Goal: Task Accomplishment & Management: Use online tool/utility

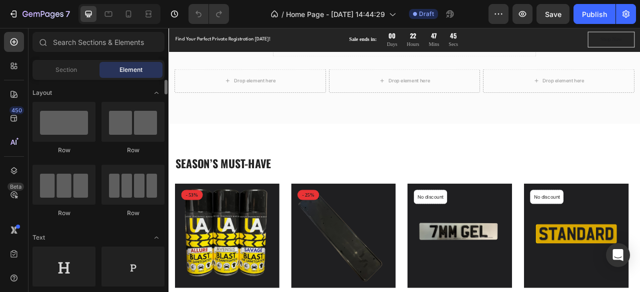
scroll to position [500, 0]
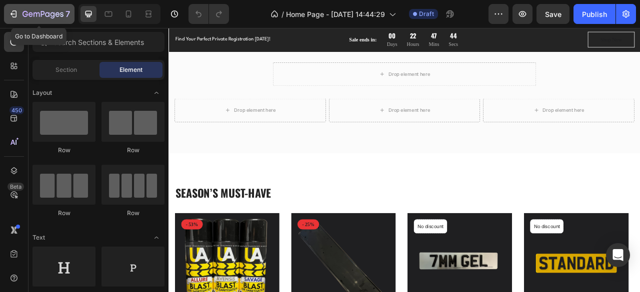
click at [15, 13] on icon "button" at bounding box center [13, 14] width 10 height 10
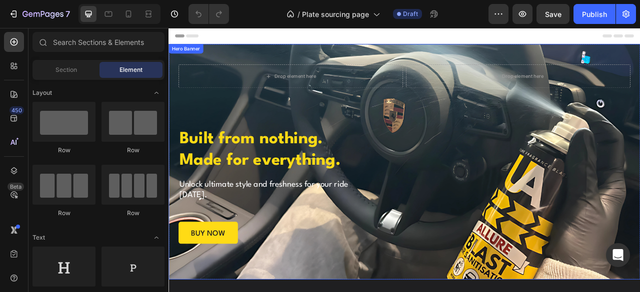
click at [620, 292] on div "Background Image" at bounding box center [468, 198] width 600 height 300
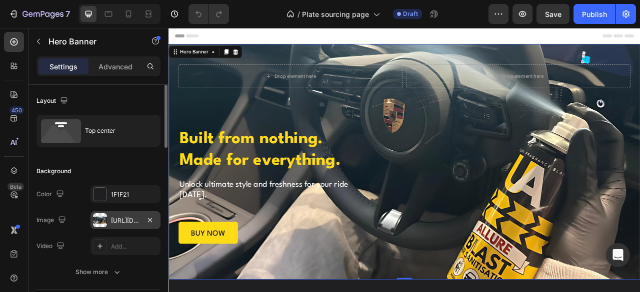
click at [119, 216] on div "[URL][DOMAIN_NAME]" at bounding box center [125, 220] width 29 height 9
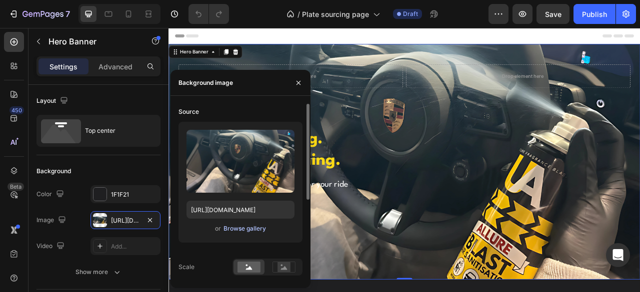
click at [228, 231] on div "Browse gallery" at bounding box center [244, 228] width 42 height 9
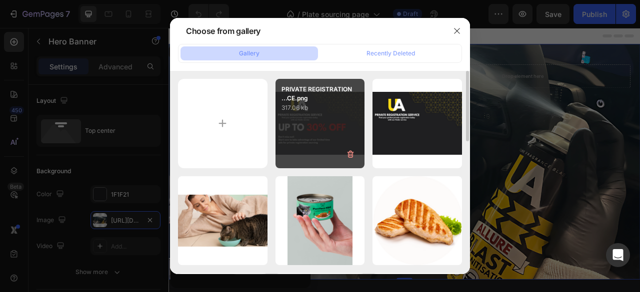
click at [309, 117] on div "PRIVATE REGISTRATION ...CE.png 317.06 kb" at bounding box center [319, 123] width 89 height 89
type input "[URL][DOMAIN_NAME]"
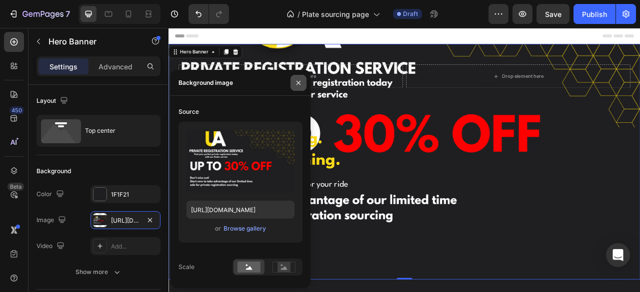
click at [303, 81] on button "button" at bounding box center [298, 83] width 16 height 16
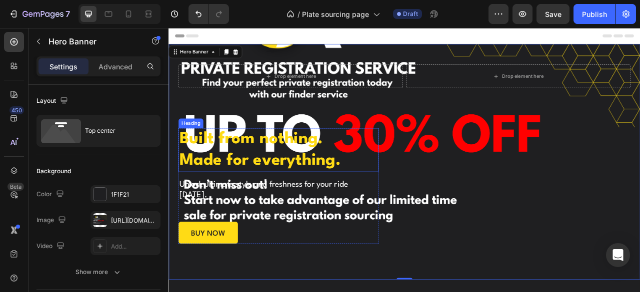
click at [341, 176] on h1 "Built from nothing. Made for everything." at bounding box center [308, 183] width 254 height 56
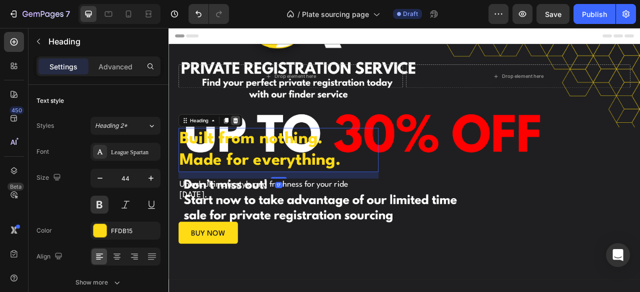
click at [253, 142] on icon at bounding box center [253, 145] width 6 height 7
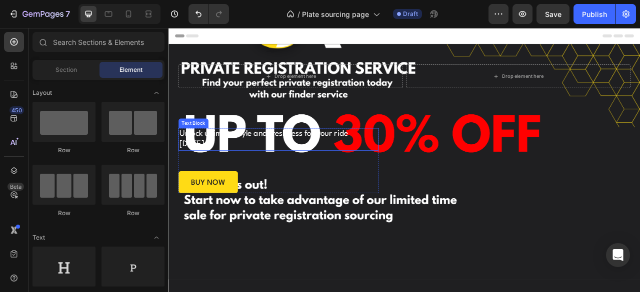
click at [252, 163] on p "Unlock ultimate style and freshness for your ride [DATE]." at bounding box center [308, 169] width 252 height 27
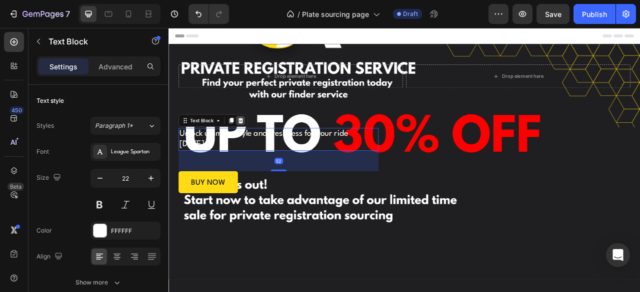
click at [256, 142] on icon at bounding box center [260, 146] width 8 height 8
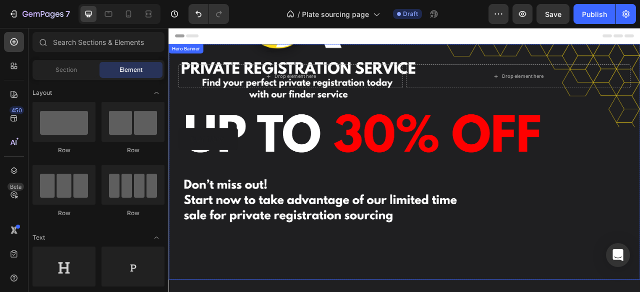
click at [241, 169] on link "buy now" at bounding box center [218, 169] width 75 height 28
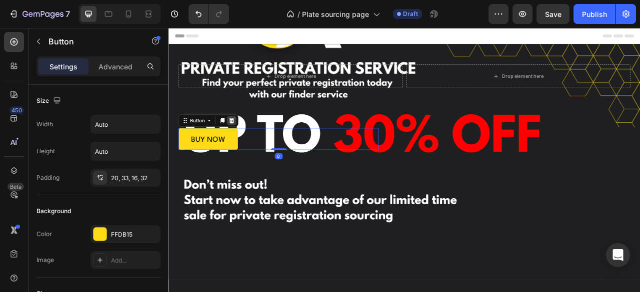
click at [249, 142] on icon at bounding box center [248, 145] width 6 height 7
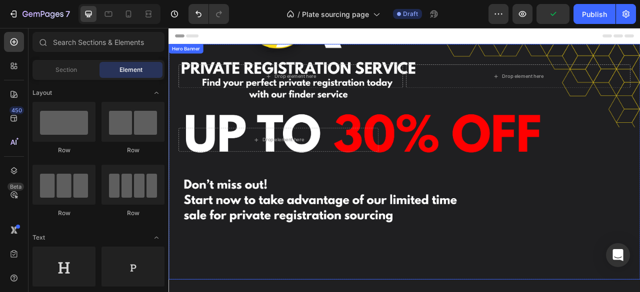
click at [611, 244] on div "Background Image" at bounding box center [468, 198] width 600 height 300
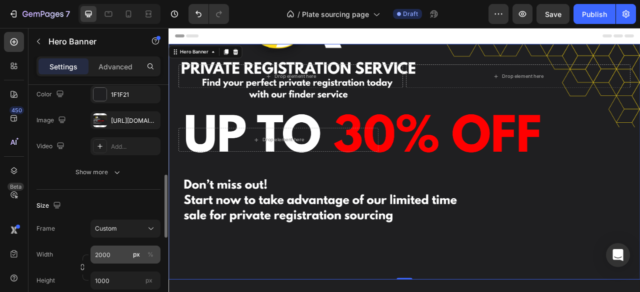
scroll to position [150, 0]
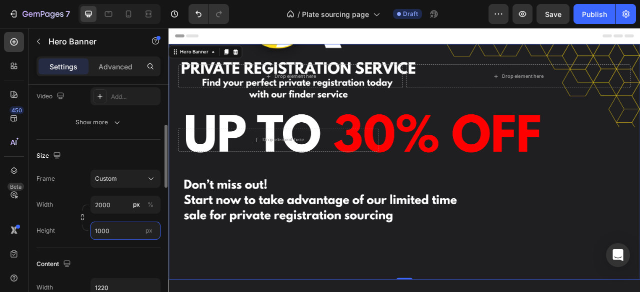
click at [121, 230] on input "1000" at bounding box center [125, 231] width 70 height 18
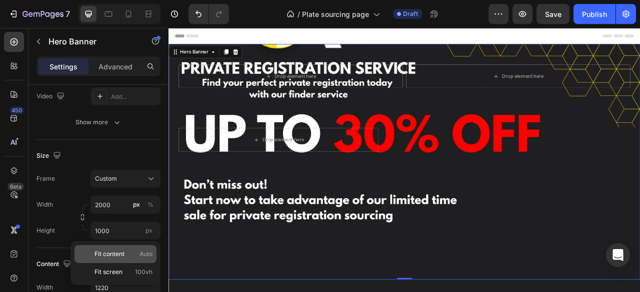
click at [121, 262] on div "Fit content Auto" at bounding box center [115, 254] width 82 height 18
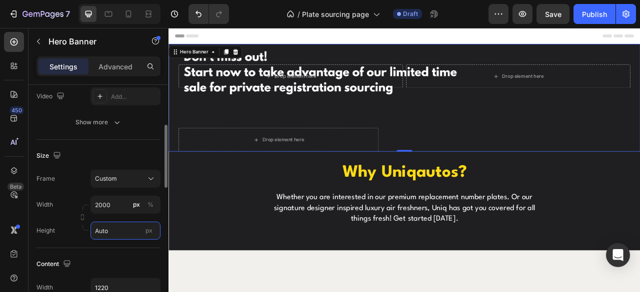
click at [115, 230] on input "Auto" at bounding box center [125, 231] width 70 height 18
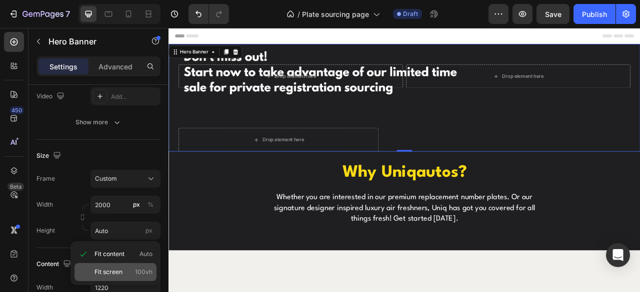
click at [117, 274] on span "Fit screen" at bounding box center [108, 272] width 28 height 9
type input "100 vh"
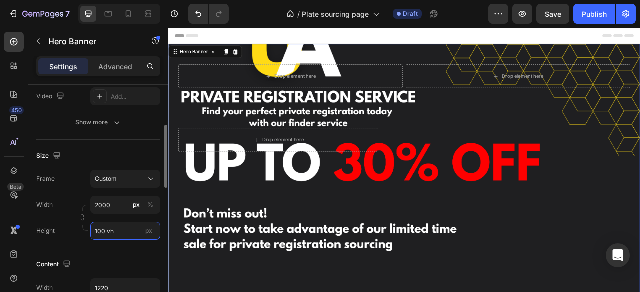
click at [122, 224] on input "100 vh" at bounding box center [125, 231] width 70 height 18
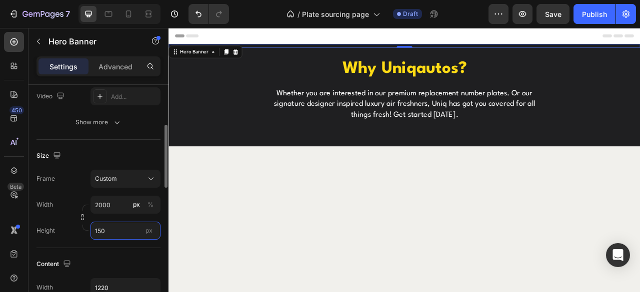
type input "1500"
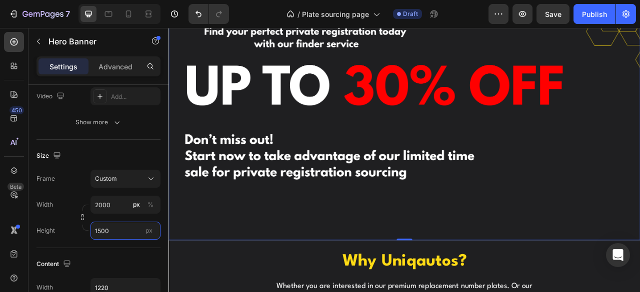
scroll to position [300, 0]
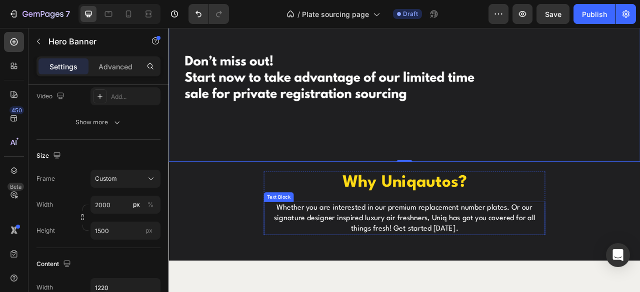
click at [546, 252] on p "Whether you are interested in our premium replacement number plates. Or our sig…" at bounding box center [468, 270] width 356 height 40
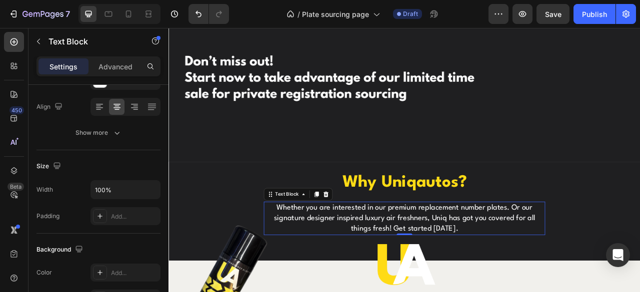
click at [534, 276] on p "Whether you are interested in our premium replacement number plates. Or our sig…" at bounding box center [468, 270] width 356 height 40
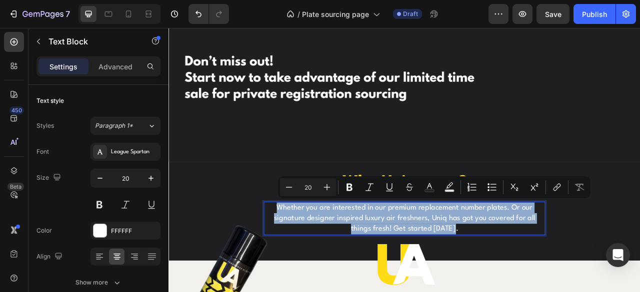
drag, startPoint x: 534, startPoint y: 276, endPoint x: 301, endPoint y: 244, distance: 235.7
click at [301, 249] on div "Whether you are interested in our premium replacement number plates. Or our sig…" at bounding box center [468, 270] width 358 height 42
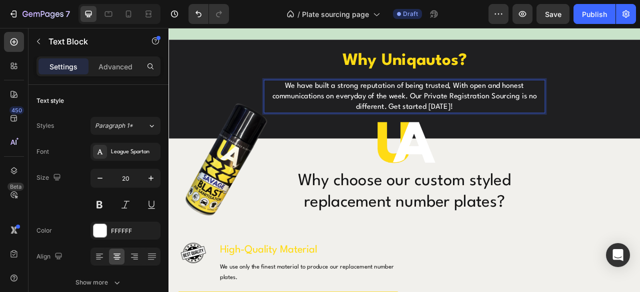
scroll to position [500, 0]
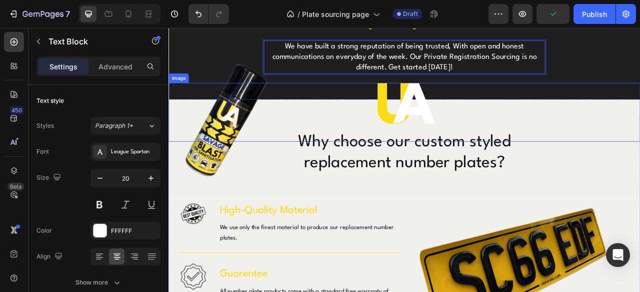
click at [235, 127] on div at bounding box center [468, 135] width 600 height 75
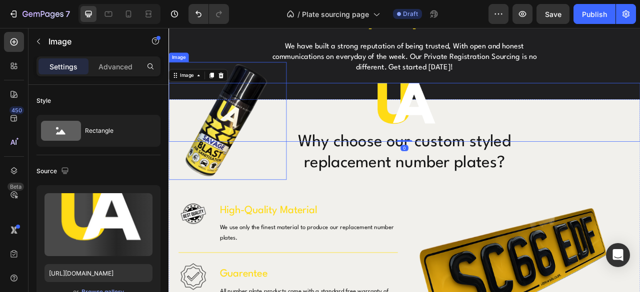
click at [254, 84] on img at bounding box center [243, 146] width 150 height 150
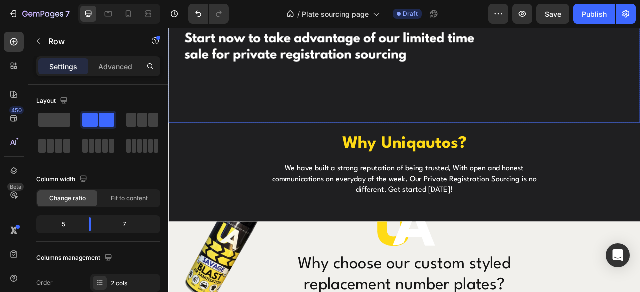
scroll to position [450, 0]
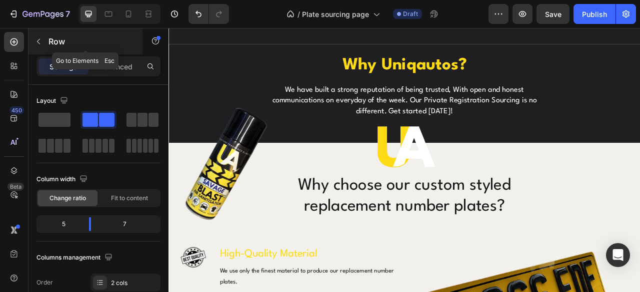
click at [39, 43] on icon "button" at bounding box center [38, 41] width 8 height 8
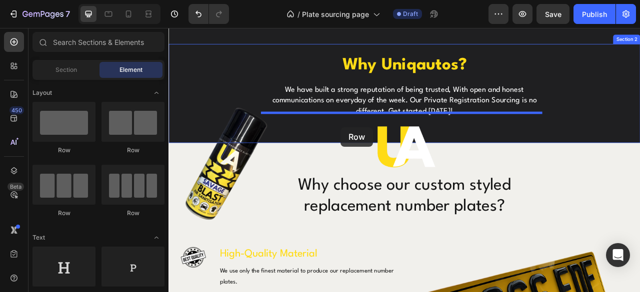
drag, startPoint x: 233, startPoint y: 152, endPoint x: 387, endPoint y: 154, distance: 154.0
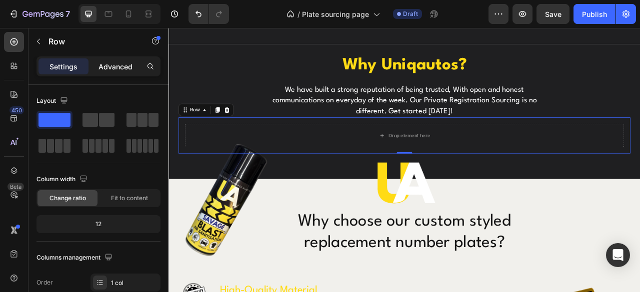
click at [111, 65] on p "Advanced" at bounding box center [115, 66] width 34 height 10
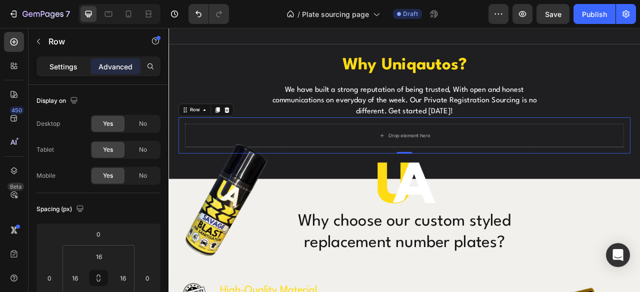
click at [65, 68] on p "Settings" at bounding box center [63, 66] width 28 height 10
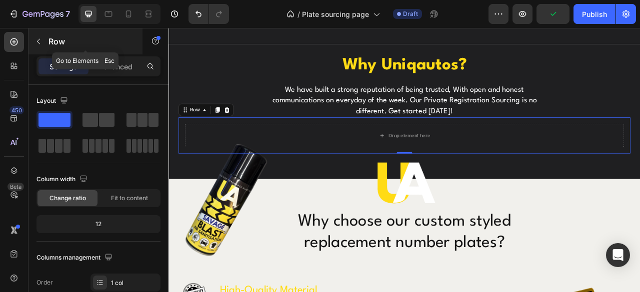
click at [37, 41] on icon "button" at bounding box center [38, 41] width 3 height 5
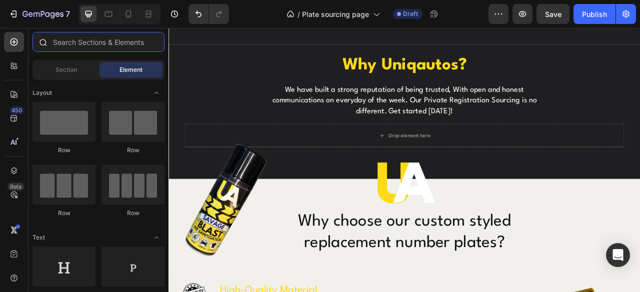
click at [83, 44] on input "text" at bounding box center [98, 42] width 132 height 20
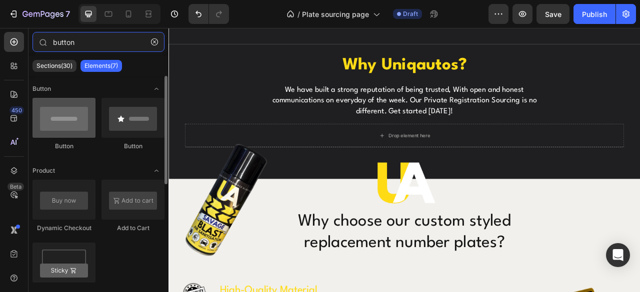
type input "button"
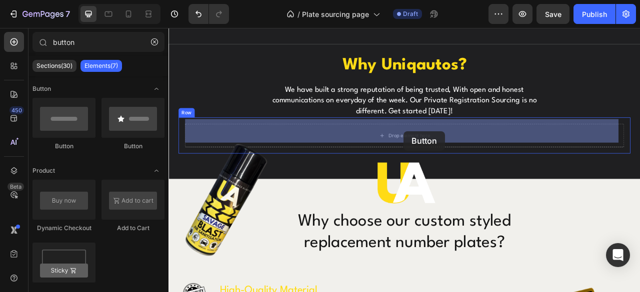
drag, startPoint x: 237, startPoint y: 148, endPoint x: 467, endPoint y: 159, distance: 230.2
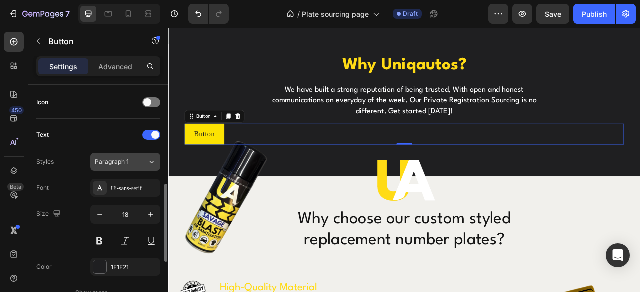
scroll to position [350, 0]
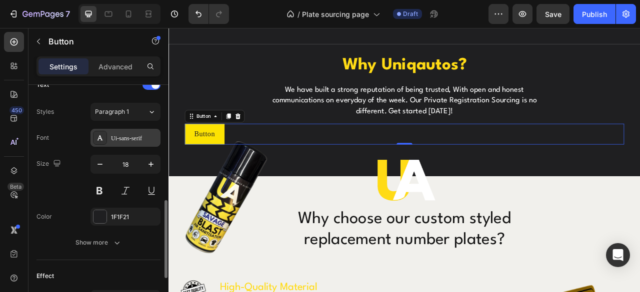
click at [119, 142] on div "Ui-sans-serif" at bounding box center [125, 138] width 70 height 18
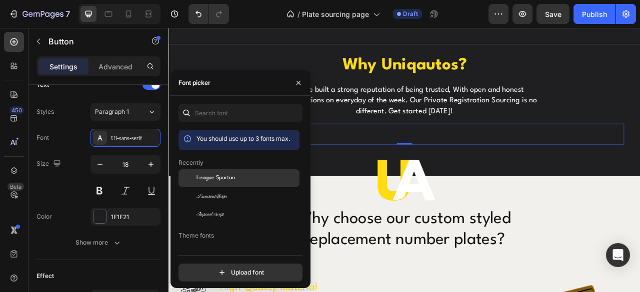
click at [218, 177] on span "League Spartan" at bounding box center [215, 178] width 38 height 9
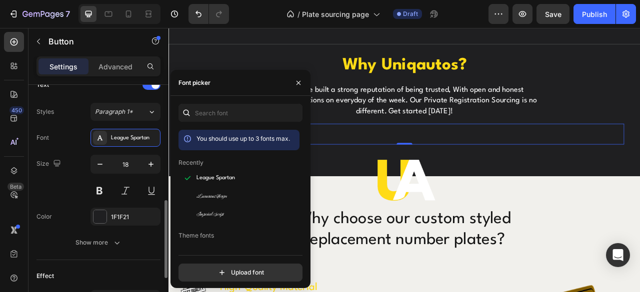
click at [62, 158] on div "Size 18" at bounding box center [98, 177] width 124 height 45
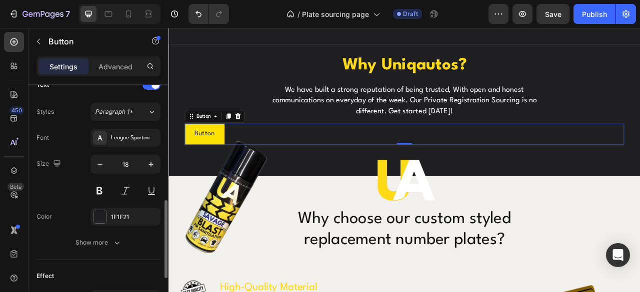
scroll to position [478, 0]
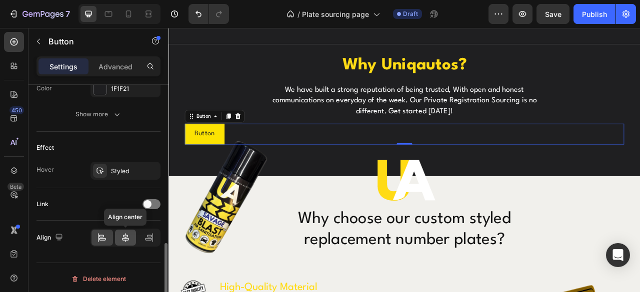
click at [129, 233] on icon at bounding box center [125, 238] width 10 height 10
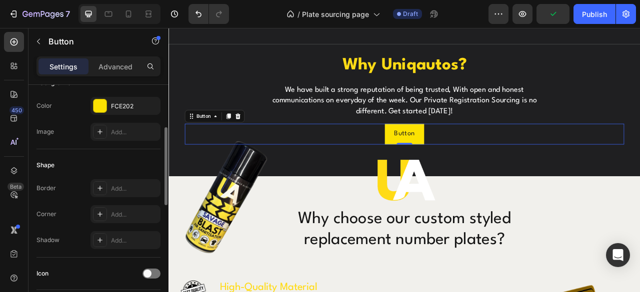
scroll to position [0, 0]
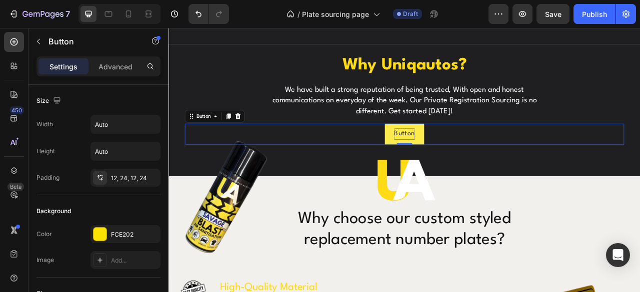
click at [474, 156] on p "Button" at bounding box center [468, 163] width 26 height 14
click at [449, 150] on button "Get" at bounding box center [468, 163] width 39 height 26
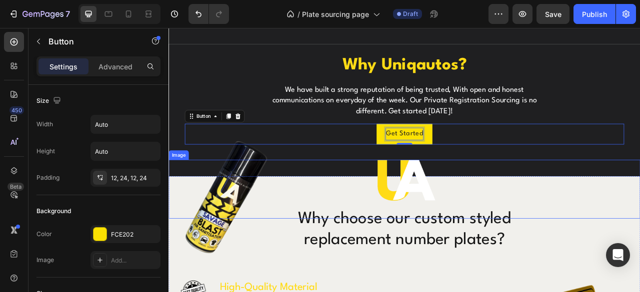
click at [638, 250] on div at bounding box center [468, 233] width 600 height 75
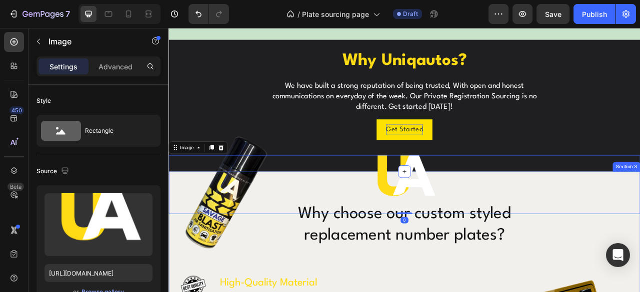
scroll to position [550, 0]
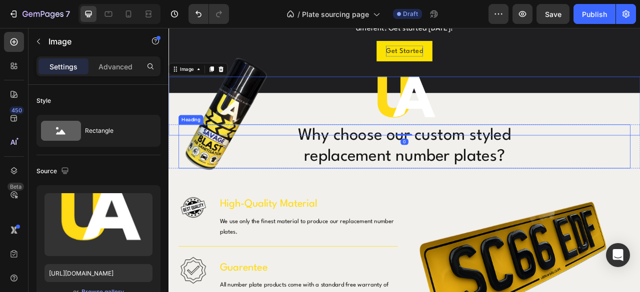
click at [499, 191] on h2 "Why choose our custom styled replacement number plates?" at bounding box center [468, 179] width 358 height 56
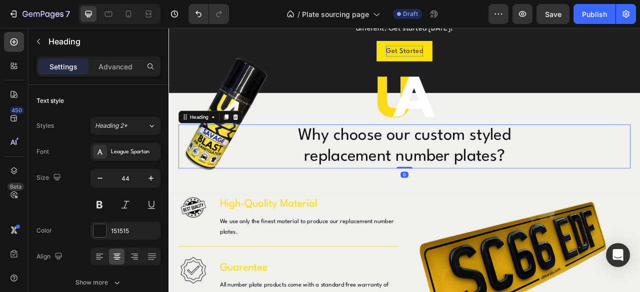
click at [588, 185] on h2 "Why choose our custom styled replacement number plates?" at bounding box center [468, 179] width 358 height 56
click at [588, 185] on p "Why choose our custom styled replacement number plates?" at bounding box center [468, 179] width 356 height 54
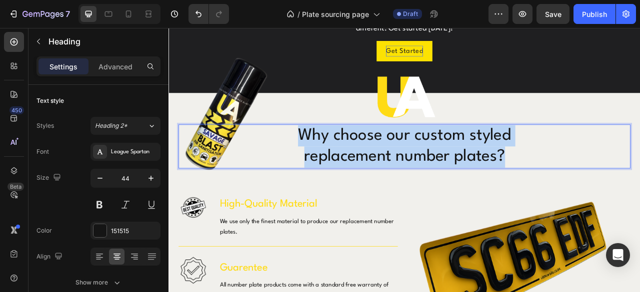
click at [588, 185] on p "Why choose our custom styled replacement number plates?" at bounding box center [468, 179] width 356 height 54
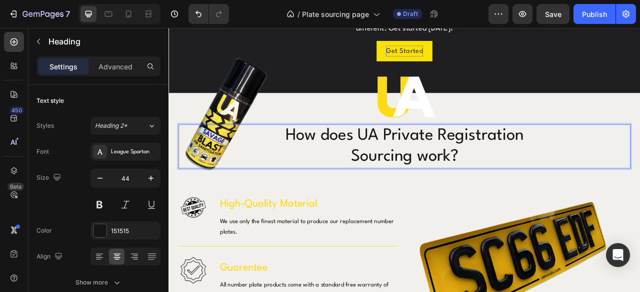
click at [436, 168] on p "How does UA Private Registration Sourcing work?" at bounding box center [468, 179] width 356 height 54
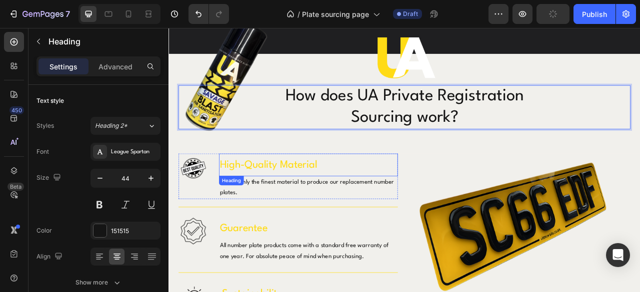
click at [316, 201] on h3 "High-Quality Material" at bounding box center [345, 202] width 227 height 29
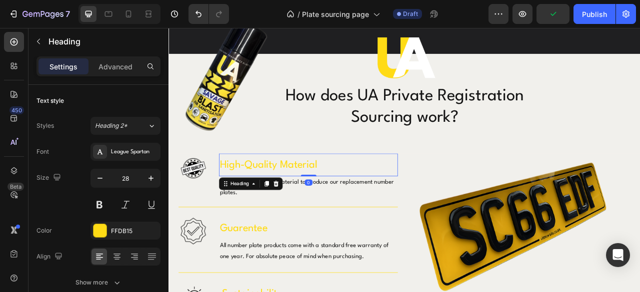
click at [360, 199] on h3 "High-Quality Material" at bounding box center [345, 202] width 227 height 29
click at [360, 199] on p "High-Quality Material" at bounding box center [345, 202] width 225 height 27
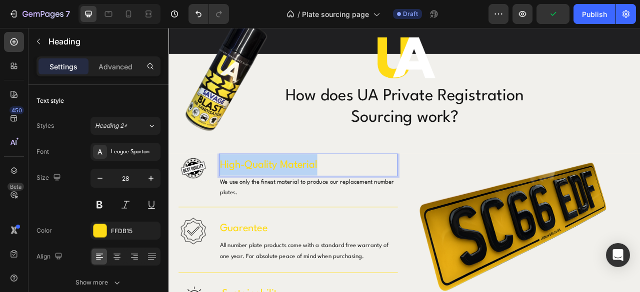
click at [360, 199] on p "High-Quality Material" at bounding box center [345, 202] width 225 height 27
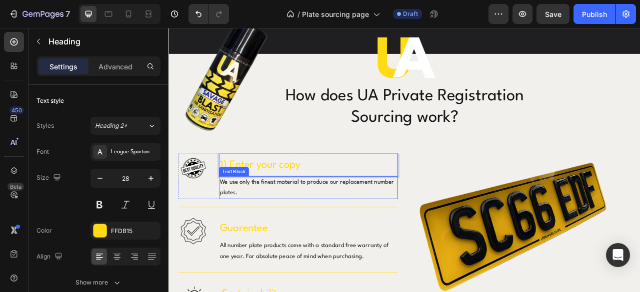
click at [312, 231] on p "We use only the finest material to produce our replacement number plates." at bounding box center [345, 231] width 225 height 27
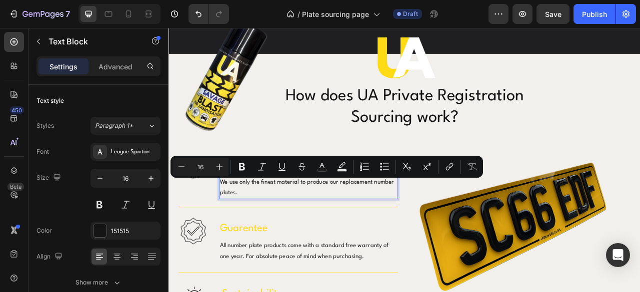
click at [280, 237] on p "We use only the finest material to produce our replacement number plates." at bounding box center [345, 231] width 225 height 27
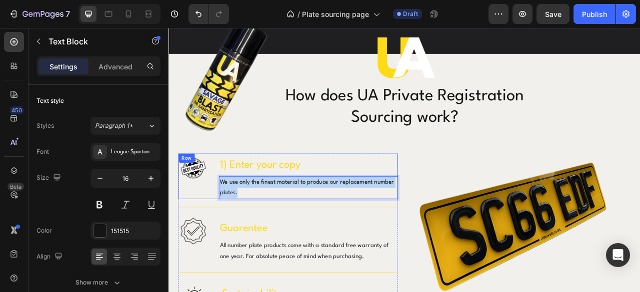
drag, startPoint x: 271, startPoint y: 237, endPoint x: 219, endPoint y: 220, distance: 54.7
click at [219, 220] on div "Image 1) Enter your copy Heading We use only the finest material to produce our…" at bounding box center [320, 217] width 279 height 58
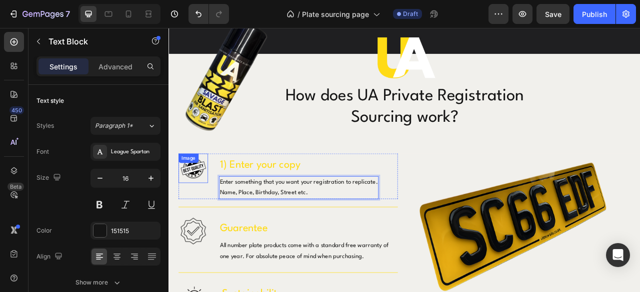
click at [195, 202] on div "Image" at bounding box center [199, 206] width 37 height 37
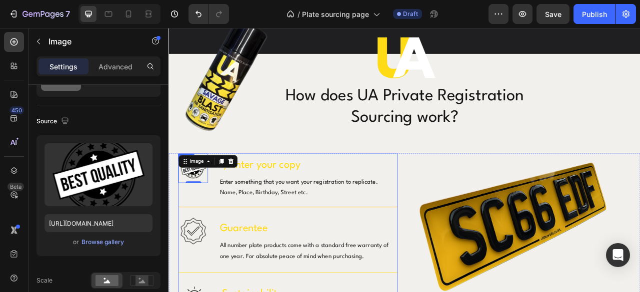
scroll to position [650, 0]
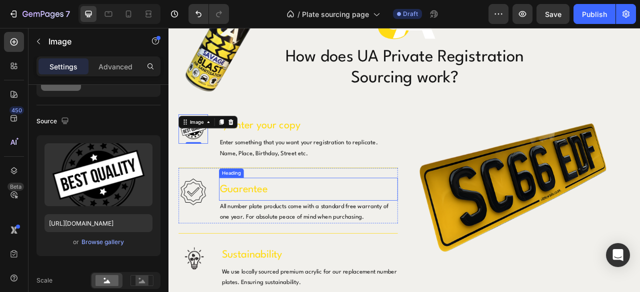
click at [285, 229] on h3 "Guarentee" at bounding box center [345, 233] width 227 height 29
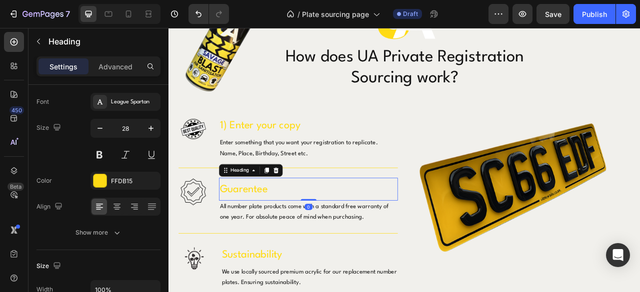
scroll to position [0, 0]
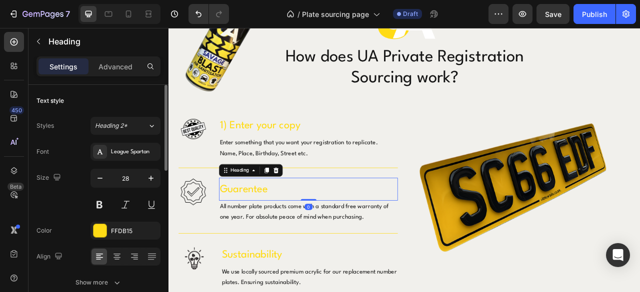
click at [287, 230] on h3 "Guarentee" at bounding box center [345, 233] width 227 height 29
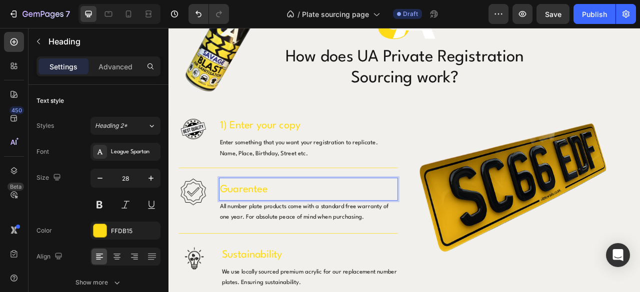
click at [292, 231] on p "Guarentee" at bounding box center [345, 233] width 225 height 27
click at [408, 266] on p "All number plate products come with a standard free warranty of one year. For a…" at bounding box center [345, 262] width 225 height 27
click at [409, 266] on p "All number plate products come with a standard free warranty of one year. For a…" at bounding box center [345, 262] width 225 height 27
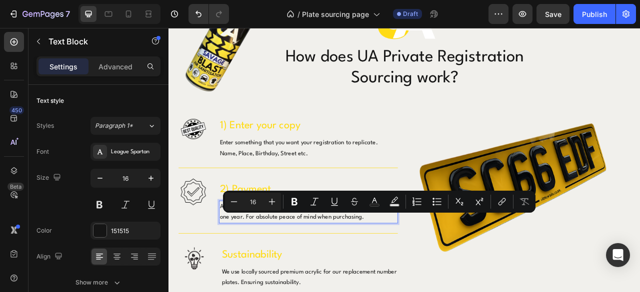
click at [417, 267] on p "All number plate products come with a standard free warranty of one year. For a…" at bounding box center [345, 262] width 225 height 27
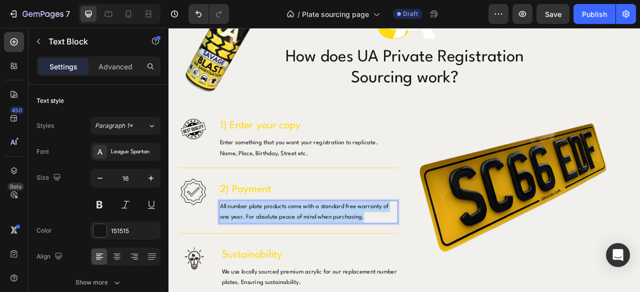
drag, startPoint x: 417, startPoint y: 267, endPoint x: 233, endPoint y: 249, distance: 184.3
click at [233, 249] on p "All number plate products come with a standard free warranty of one year. For a…" at bounding box center [345, 262] width 225 height 27
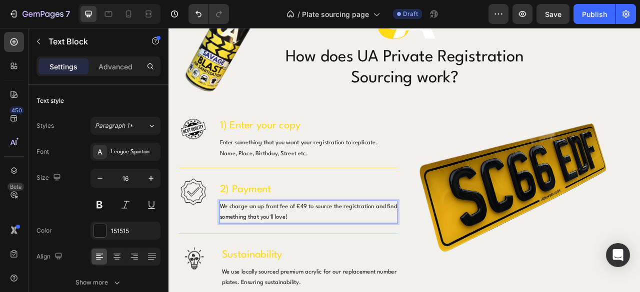
scroll to position [750, 0]
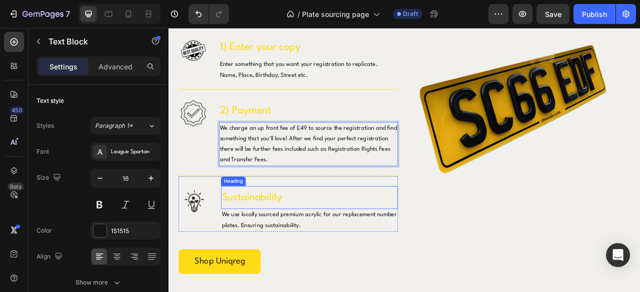
click at [265, 245] on h3 "Sustainability" at bounding box center [347, 243] width 225 height 29
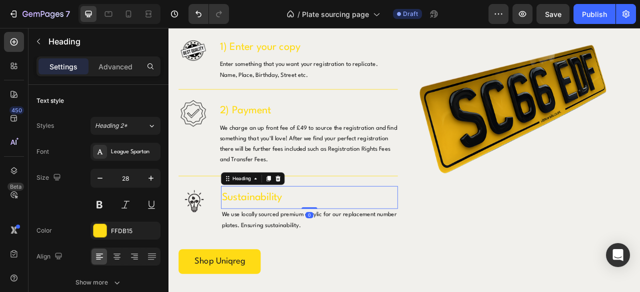
click at [316, 240] on h3 "Sustainability" at bounding box center [347, 243] width 225 height 29
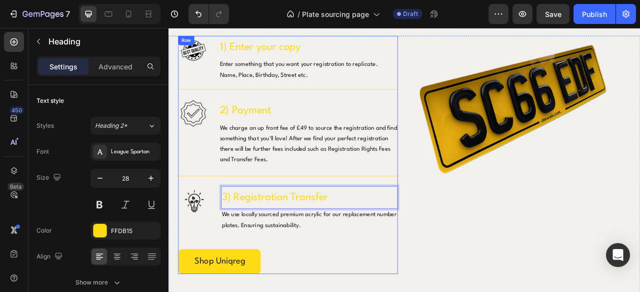
click at [366, 282] on p "We use locally sourced premium acrylic for our replacement number plates. Ensur…" at bounding box center [347, 272] width 223 height 27
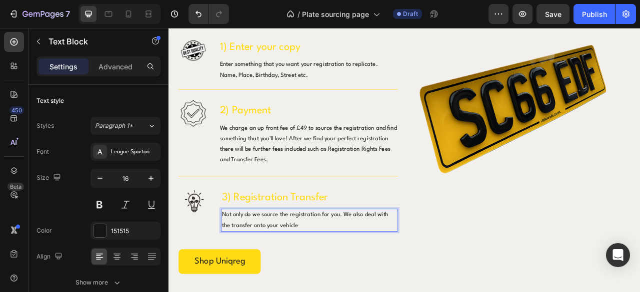
scroll to position [800, 0]
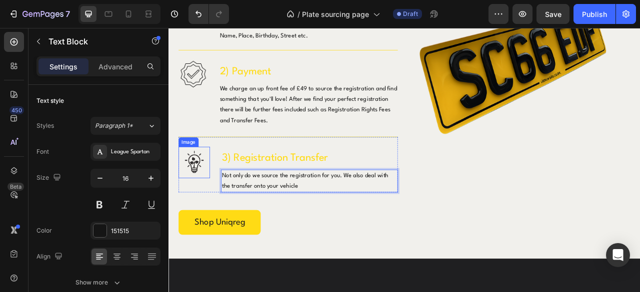
click at [194, 195] on img at bounding box center [201, 199] width 40 height 40
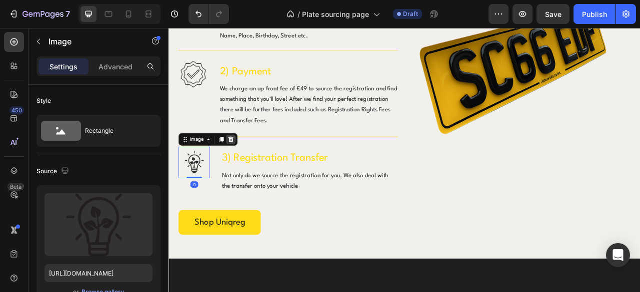
click at [251, 172] on icon at bounding box center [247, 170] width 8 height 8
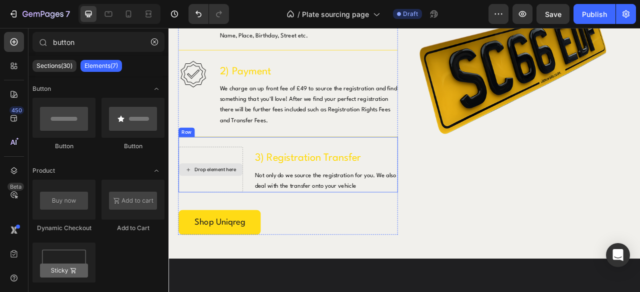
click at [232, 181] on div "Drop element here" at bounding box center [222, 208] width 82 height 58
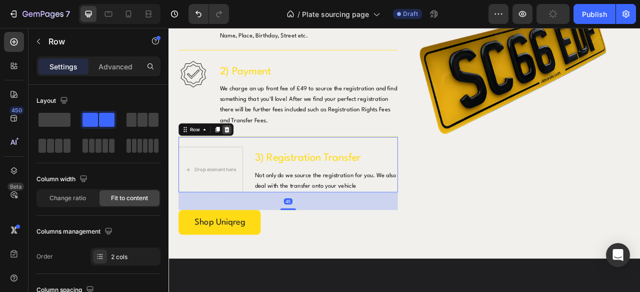
click at [241, 154] on icon at bounding box center [242, 157] width 6 height 7
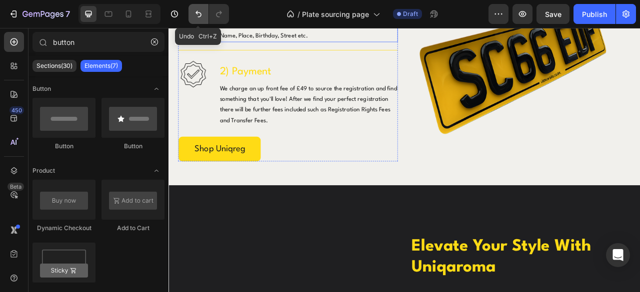
drag, startPoint x: 195, startPoint y: 21, endPoint x: 36, endPoint y: 29, distance: 159.1
click at [195, 21] on button "Undo/Redo" at bounding box center [198, 14] width 20 height 20
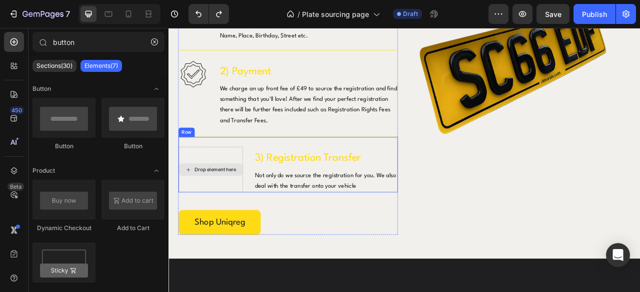
click at [230, 205] on div "Drop element here" at bounding box center [227, 208] width 53 height 8
click at [226, 219] on div "Drop element here" at bounding box center [222, 208] width 82 height 58
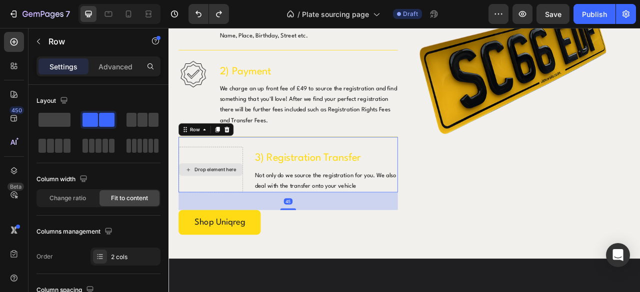
click at [217, 218] on div "Drop element here" at bounding box center [222, 208] width 82 height 58
click at [230, 181] on div "Drop element here" at bounding box center [222, 208] width 82 height 58
click at [225, 218] on div "Drop element here" at bounding box center [222, 208] width 82 height 58
click at [442, 251] on div "45" at bounding box center [320, 248] width 279 height 22
click at [516, 238] on div "Image" at bounding box center [615, 139] width 279 height 303
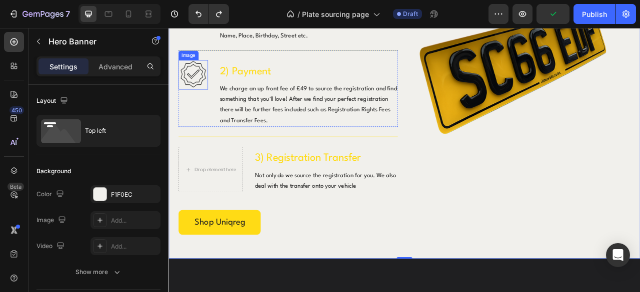
click at [199, 89] on img at bounding box center [199, 87] width 37 height 37
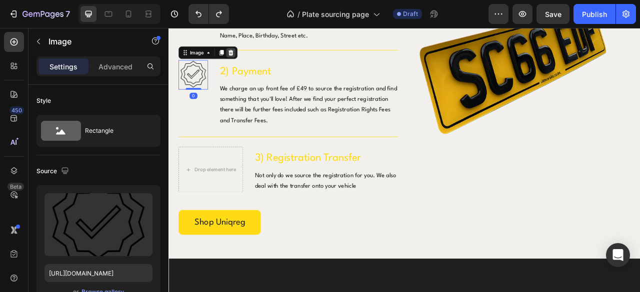
click at [248, 61] on icon at bounding box center [247, 59] width 6 height 7
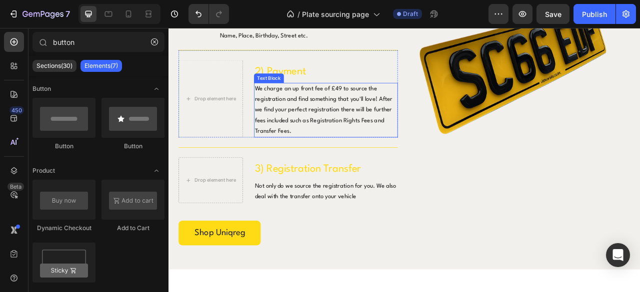
scroll to position [700, 0]
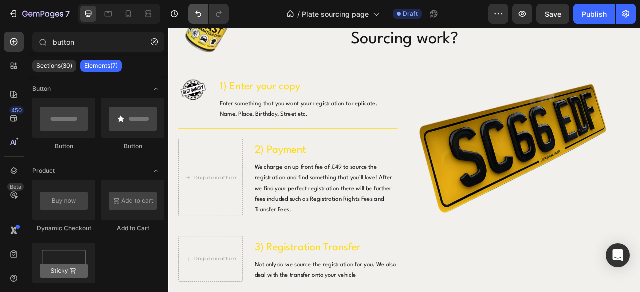
click at [200, 22] on button "Undo/Redo" at bounding box center [198, 14] width 20 height 20
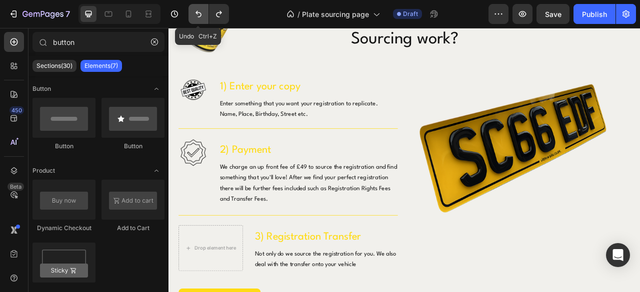
click at [200, 22] on button "Undo/Redo" at bounding box center [198, 14] width 20 height 20
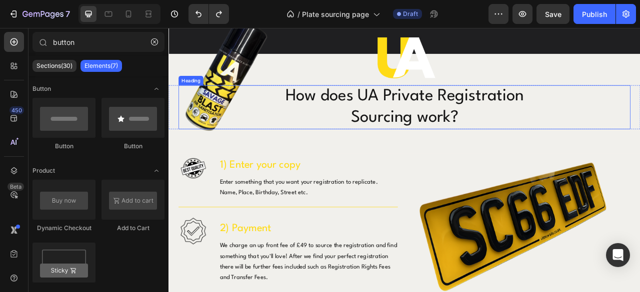
scroll to position [550, 0]
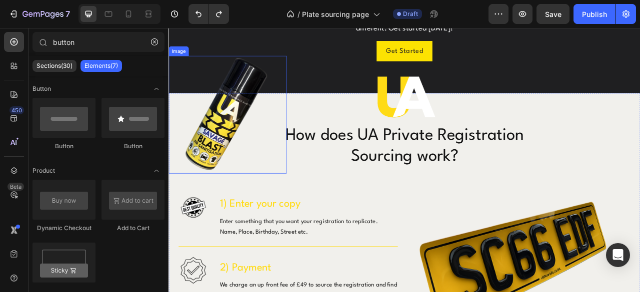
click at [264, 78] on img at bounding box center [243, 138] width 150 height 150
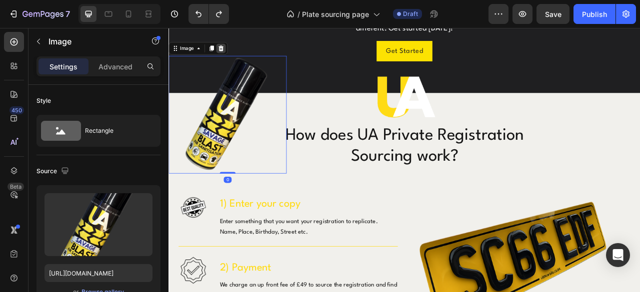
click at [235, 53] on icon at bounding box center [235, 54] width 8 height 8
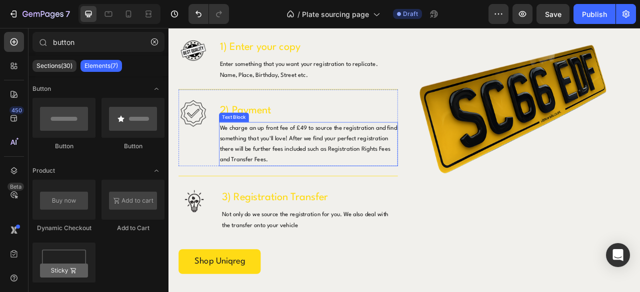
scroll to position [800, 0]
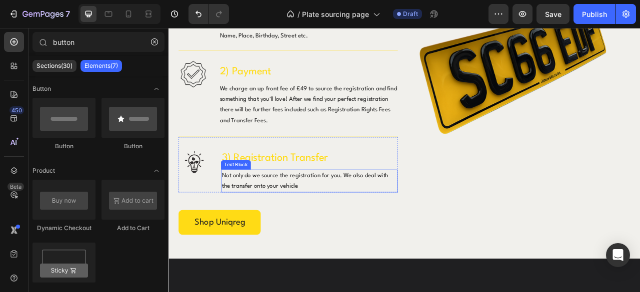
click at [349, 231] on p "Not only do we source the registration for you. We also deal with the transfer …" at bounding box center [347, 222] width 223 height 27
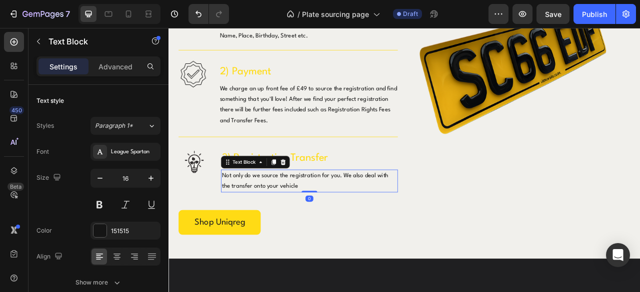
click at [336, 229] on p "Not only do we source the registration for you. We also deal with the transfer …" at bounding box center [347, 222] width 223 height 27
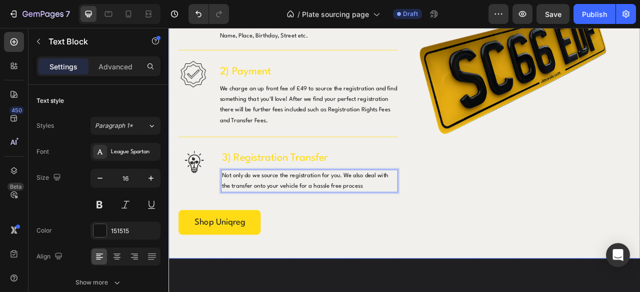
click at [467, 282] on div "Image 1) Enter your copy Heading Enter something that you want your registratio…" at bounding box center [468, 155] width 600 height 334
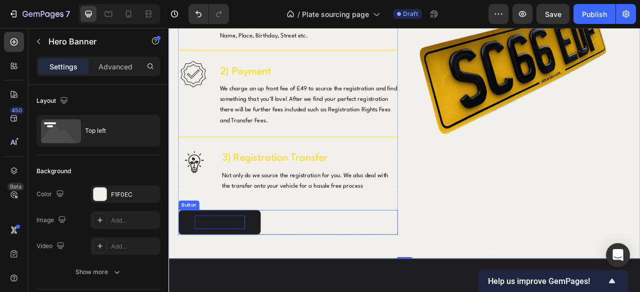
drag, startPoint x: 270, startPoint y: 282, endPoint x: 254, endPoint y: 268, distance: 21.6
click at [270, 282] on link "Shop Uniqreg" at bounding box center [233, 275] width 104 height 31
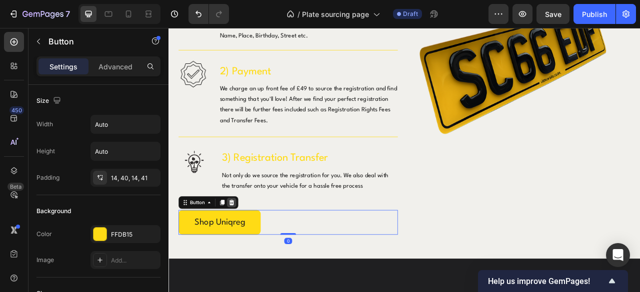
click at [250, 247] on icon at bounding box center [248, 250] width 8 height 8
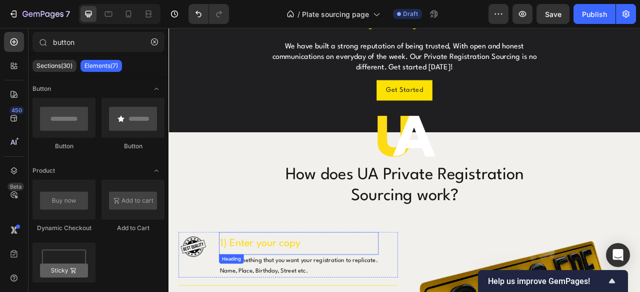
scroll to position [600, 0]
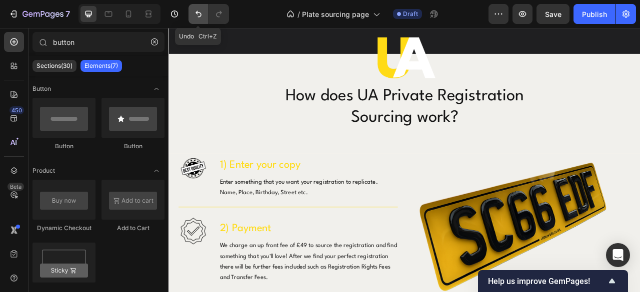
click at [194, 11] on icon "Undo/Redo" at bounding box center [198, 14] width 10 height 10
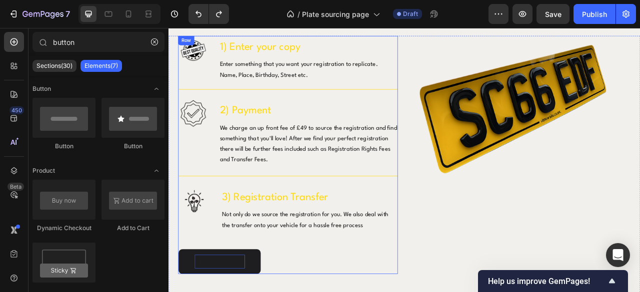
scroll to position [850, 0]
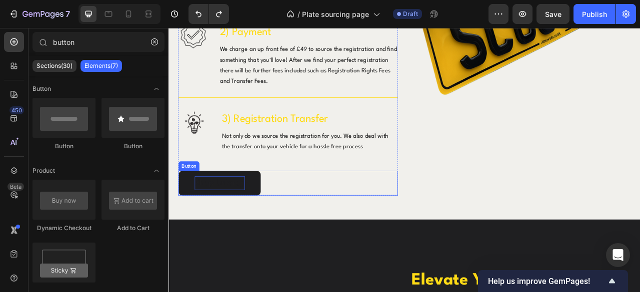
click at [253, 228] on p "Shop Uniqreg" at bounding box center [233, 225] width 64 height 17
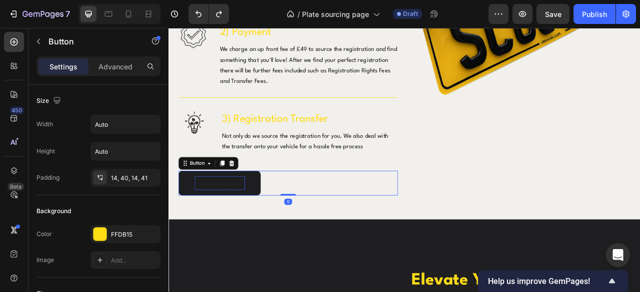
click at [254, 225] on p "Shop Uniqreg" at bounding box center [233, 225] width 64 height 17
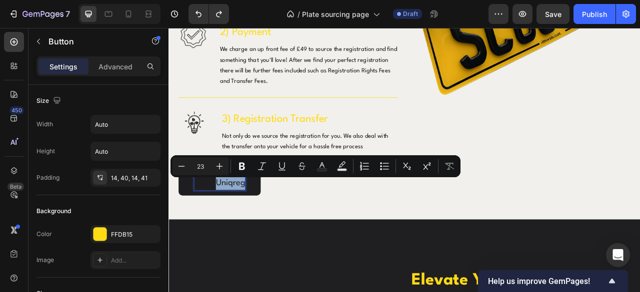
click at [254, 225] on p "Shop Uniqreg" at bounding box center [233, 225] width 64 height 17
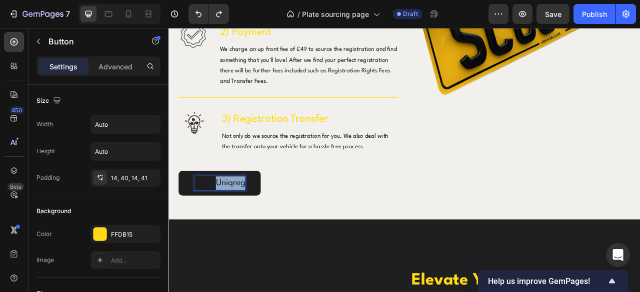
click at [254, 225] on p "Shop Uniqreg" at bounding box center [233, 225] width 64 height 17
click at [376, 265] on div "Image 1) Enter your copy Heading Enter something that you want your registratio…" at bounding box center [468, 105] width 600 height 334
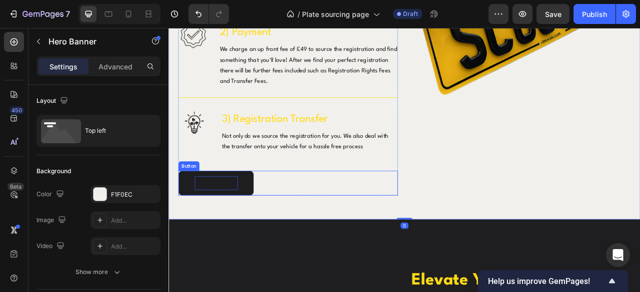
click at [262, 222] on link "Find my reg" at bounding box center [228, 225] width 95 height 31
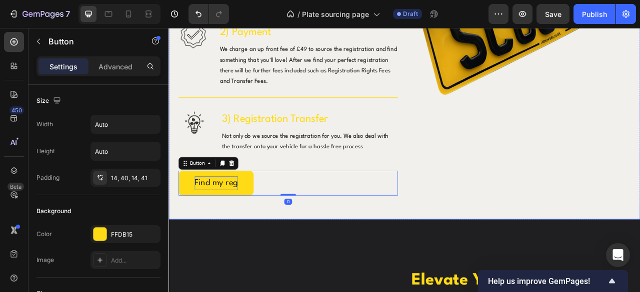
click at [467, 219] on div "Image 1) Enter your copy Heading Enter something that you want your registratio…" at bounding box center [468, 105] width 600 height 334
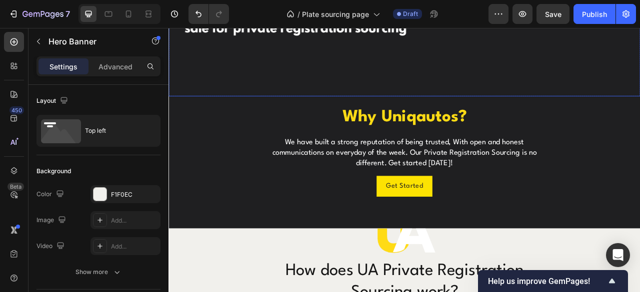
scroll to position [400, 0]
